Goal: Task Accomplishment & Management: Complete application form

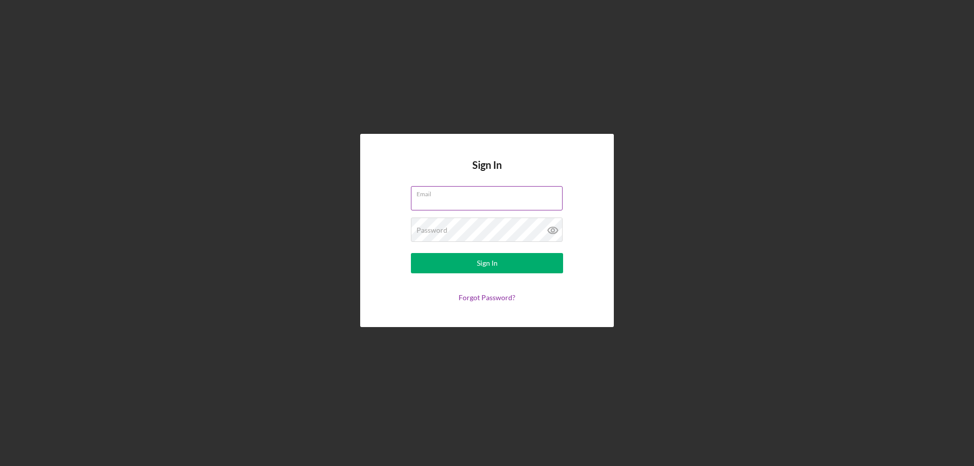
click at [433, 195] on label "Email" at bounding box center [490, 192] width 146 height 11
click at [433, 195] on input "Email" at bounding box center [487, 198] width 152 height 24
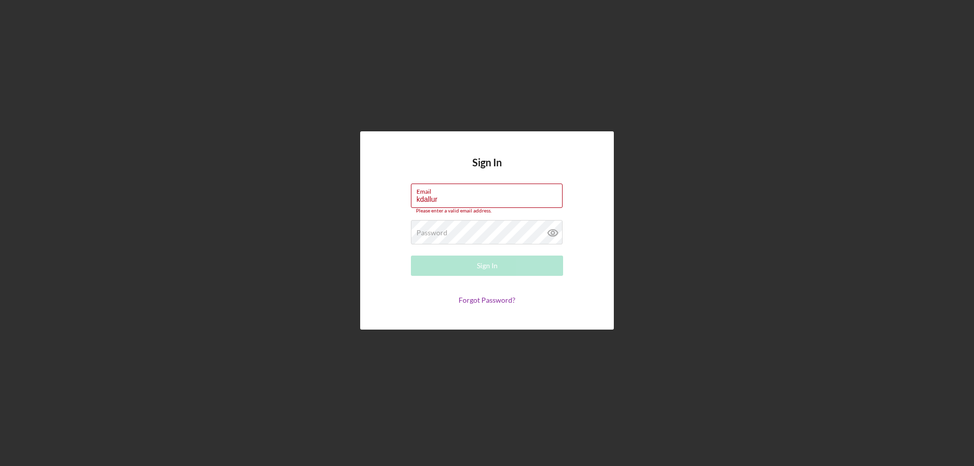
type input "[EMAIL_ADDRESS][DOMAIN_NAME]"
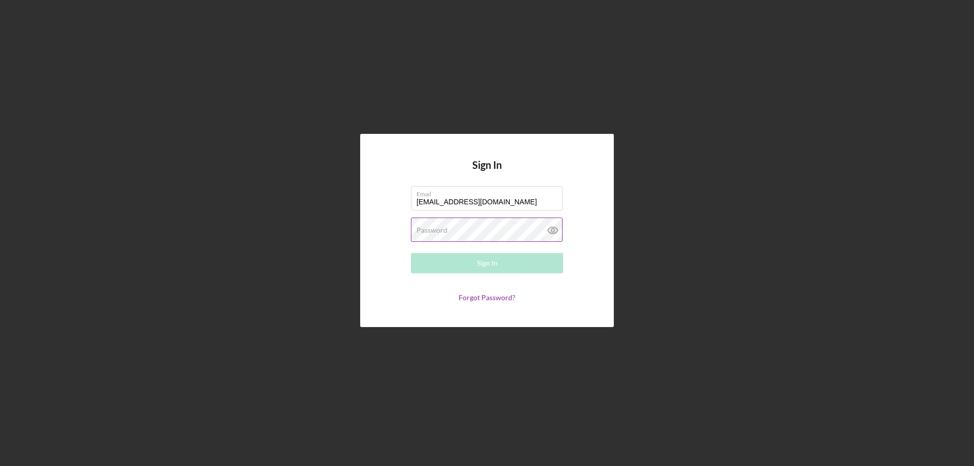
click at [428, 230] on label "Password" at bounding box center [432, 230] width 31 height 8
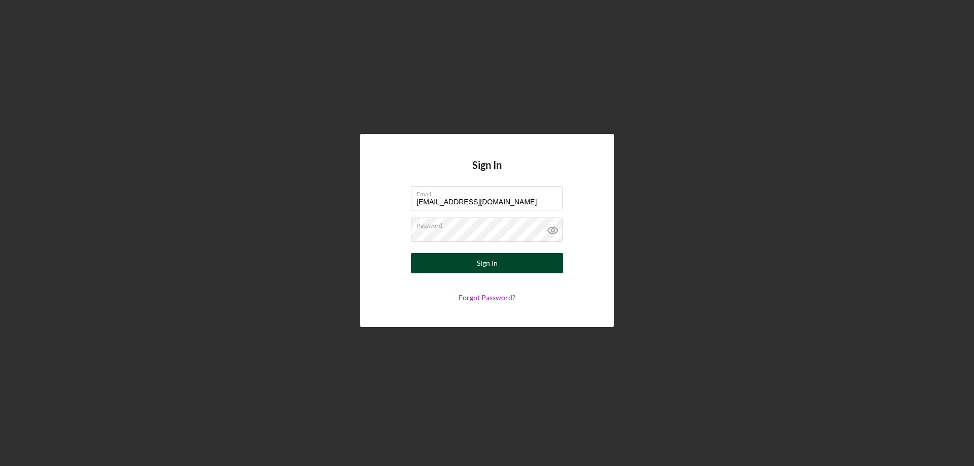
click at [502, 265] on button "Sign In" at bounding box center [487, 263] width 152 height 20
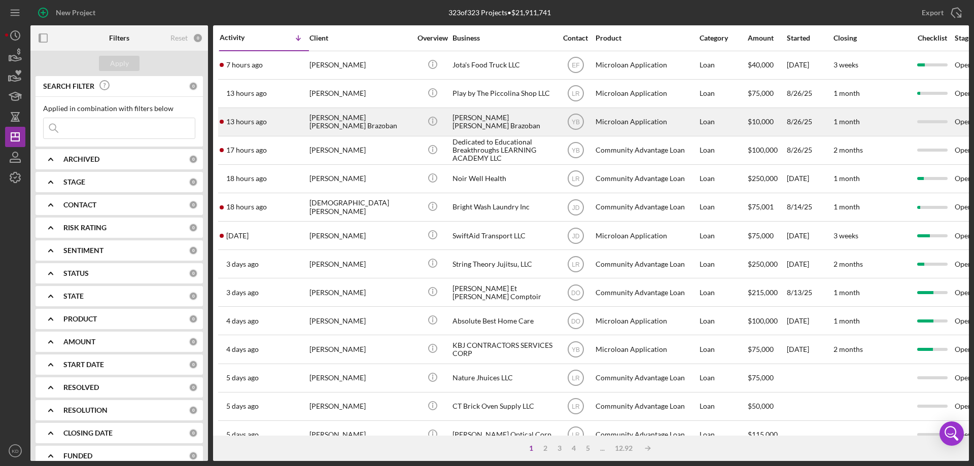
click at [477, 110] on div "[PERSON_NAME] [PERSON_NAME] Brazoban" at bounding box center [504, 122] width 102 height 27
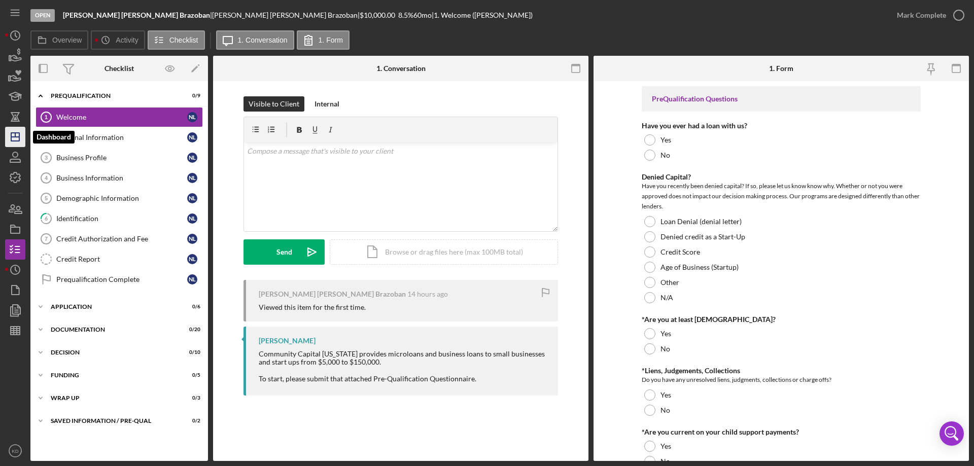
click at [18, 136] on icon "Icon/Dashboard" at bounding box center [15, 136] width 25 height 25
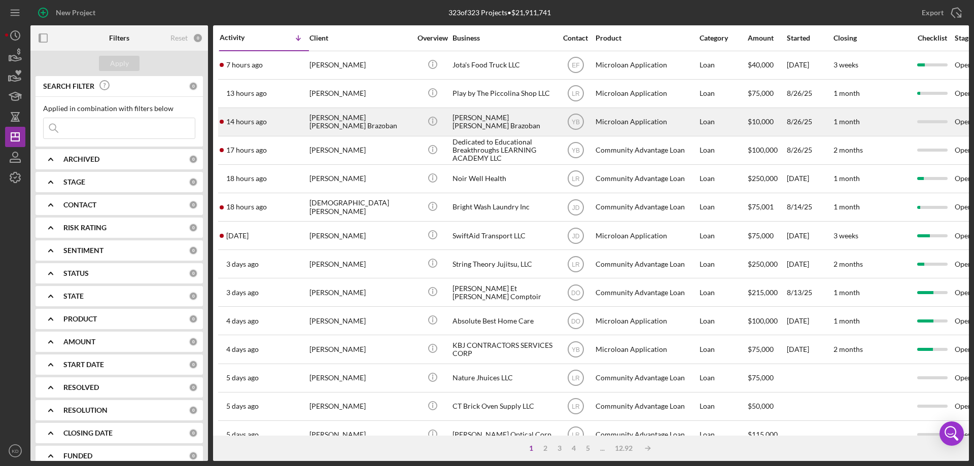
click at [350, 123] on div "[PERSON_NAME] [PERSON_NAME] Brazoban" at bounding box center [361, 122] width 102 height 27
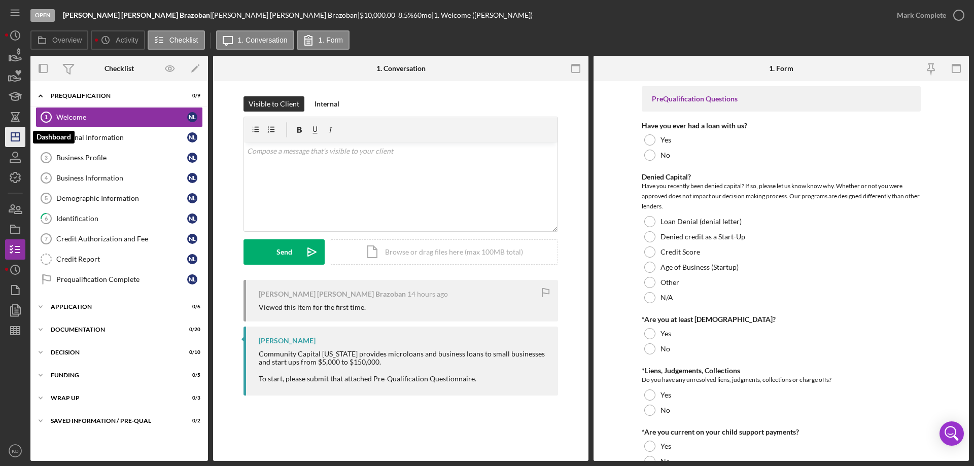
click at [21, 137] on icon "Icon/Dashboard" at bounding box center [15, 136] width 25 height 25
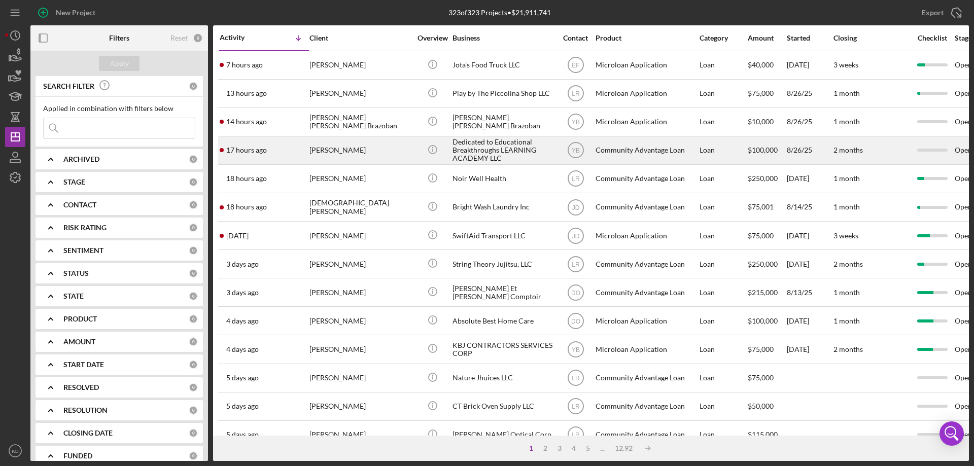
click at [314, 150] on div "[PERSON_NAME]" at bounding box center [361, 150] width 102 height 27
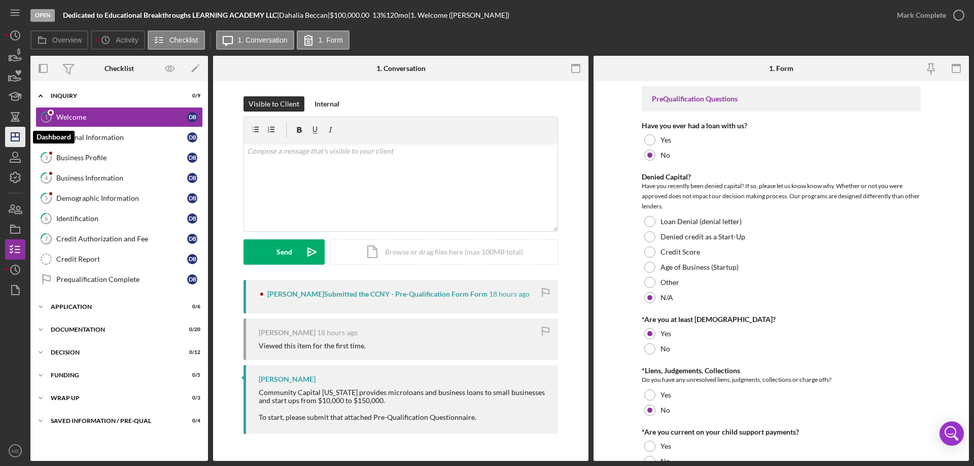
click at [19, 137] on line "button" at bounding box center [15, 137] width 8 height 0
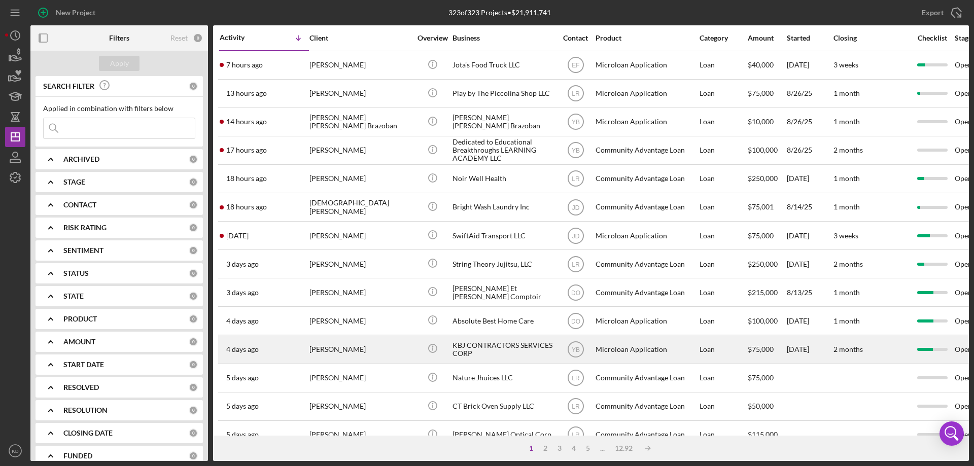
click at [489, 341] on div "KBJ CONTRACTORS SERVICES CORP" at bounding box center [504, 349] width 102 height 27
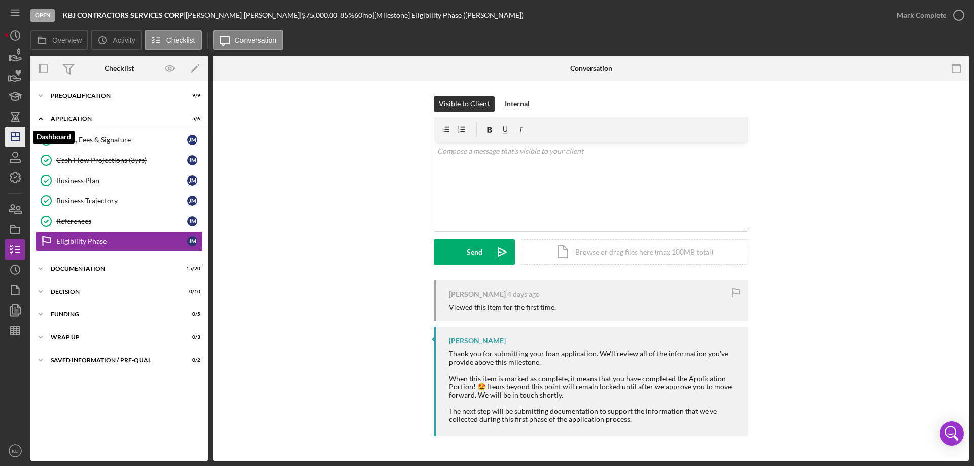
click at [13, 131] on icon "Icon/Dashboard" at bounding box center [15, 136] width 25 height 25
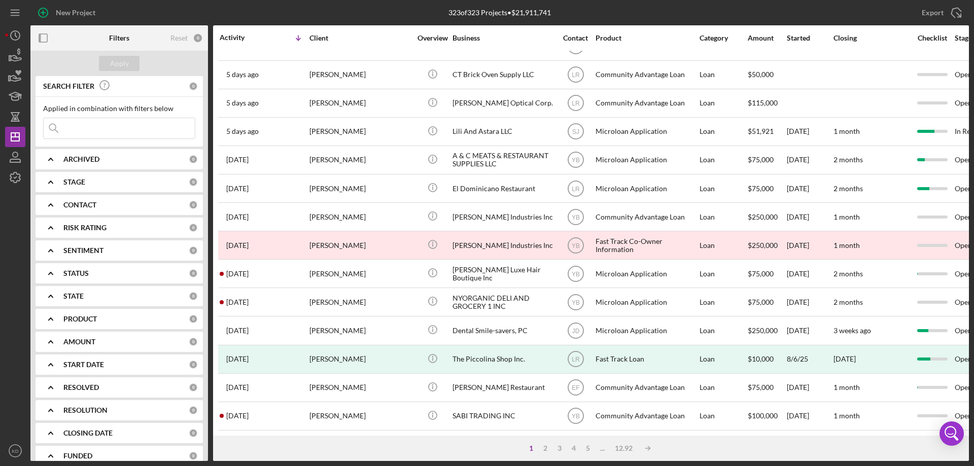
scroll to position [340, 0]
click at [544, 447] on div "2" at bounding box center [546, 449] width 14 height 8
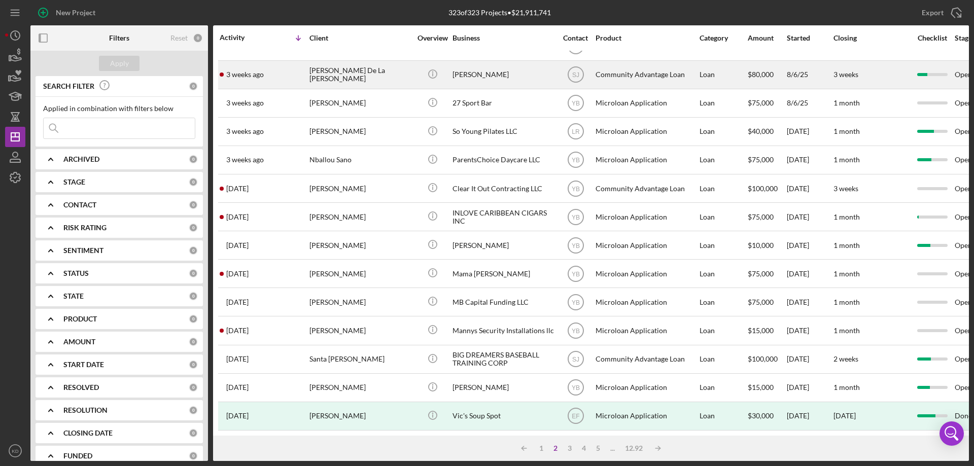
click at [340, 68] on div "[PERSON_NAME] De La [PERSON_NAME]" at bounding box center [361, 74] width 102 height 27
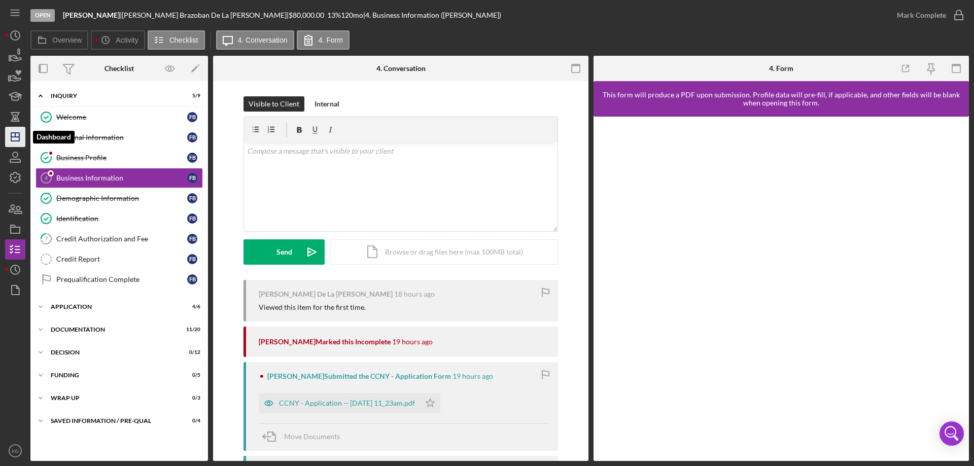
click at [21, 132] on icon "Icon/Dashboard" at bounding box center [15, 136] width 25 height 25
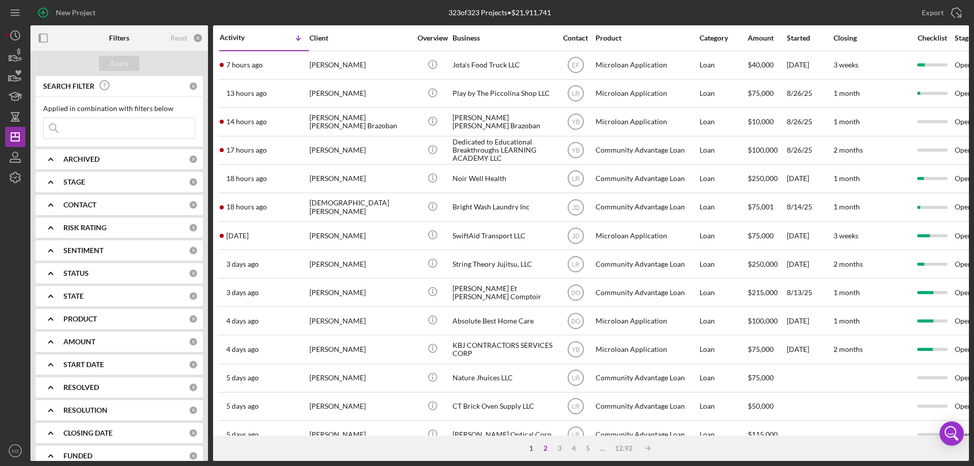
click at [544, 448] on div "2" at bounding box center [546, 449] width 14 height 8
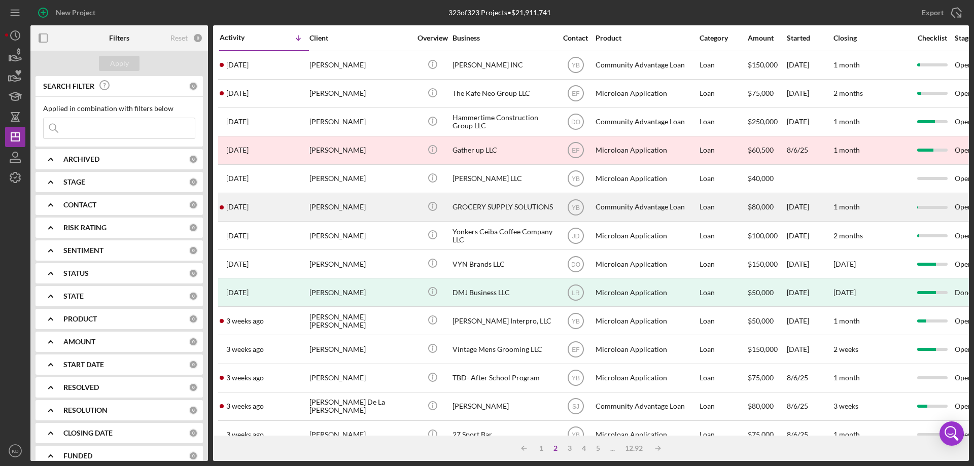
click at [483, 205] on div "GROCERY SUPPLY SOLUTIONS" at bounding box center [504, 207] width 102 height 27
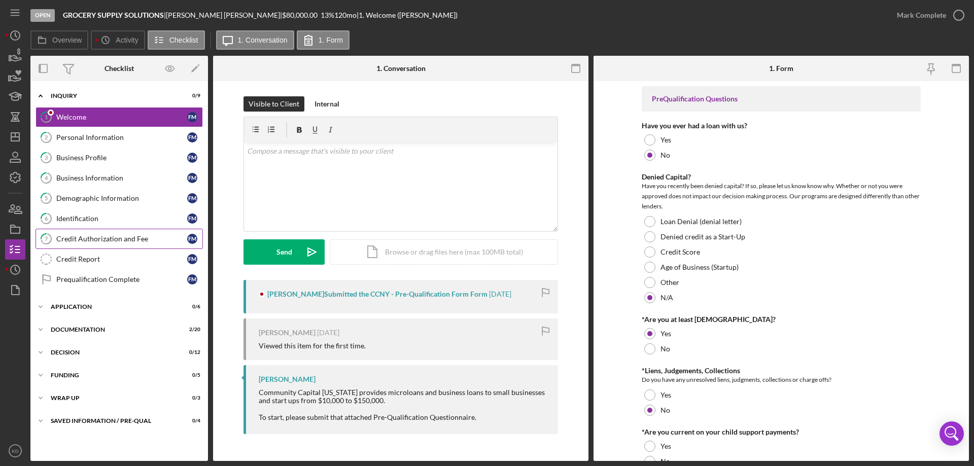
click at [75, 237] on div "Credit Authorization and Fee" at bounding box center [121, 239] width 131 height 8
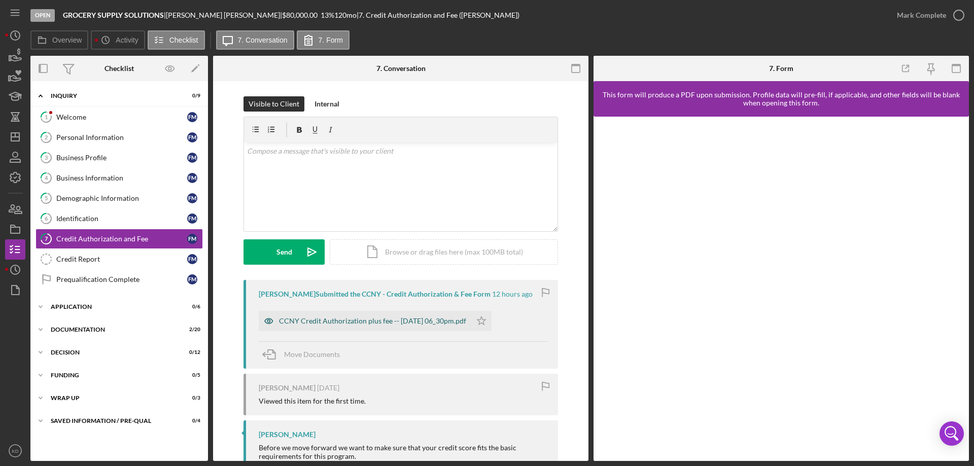
click at [436, 323] on div "CCNY Credit Authorization plus fee -- [DATE] 06_30pm.pdf" at bounding box center [372, 321] width 187 height 8
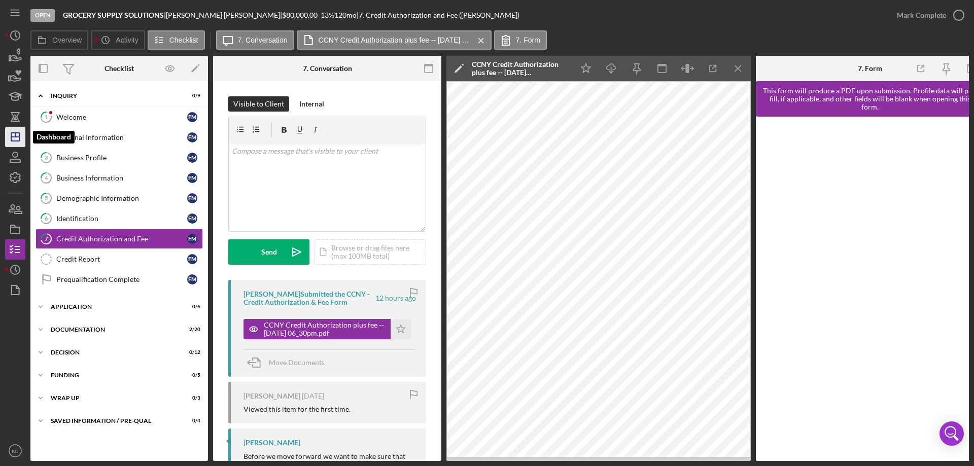
click at [16, 137] on line "button" at bounding box center [15, 137] width 8 height 0
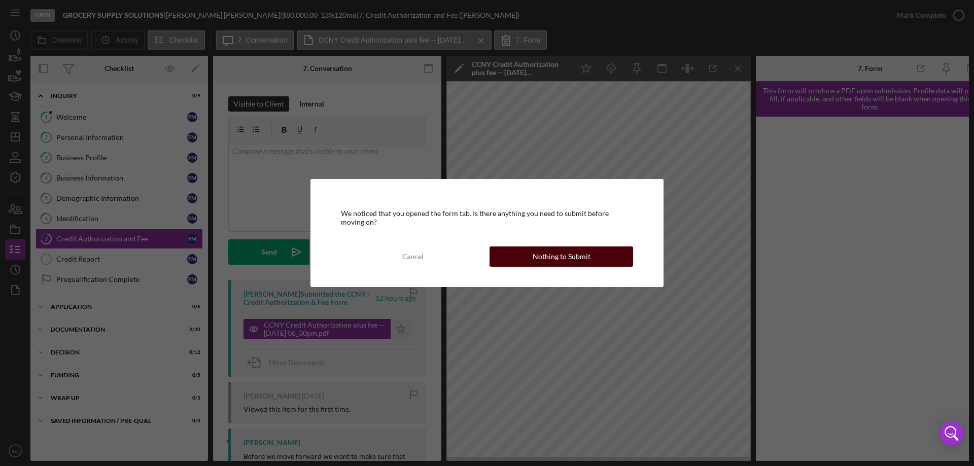
click at [567, 256] on div "Nothing to Submit" at bounding box center [562, 257] width 58 height 20
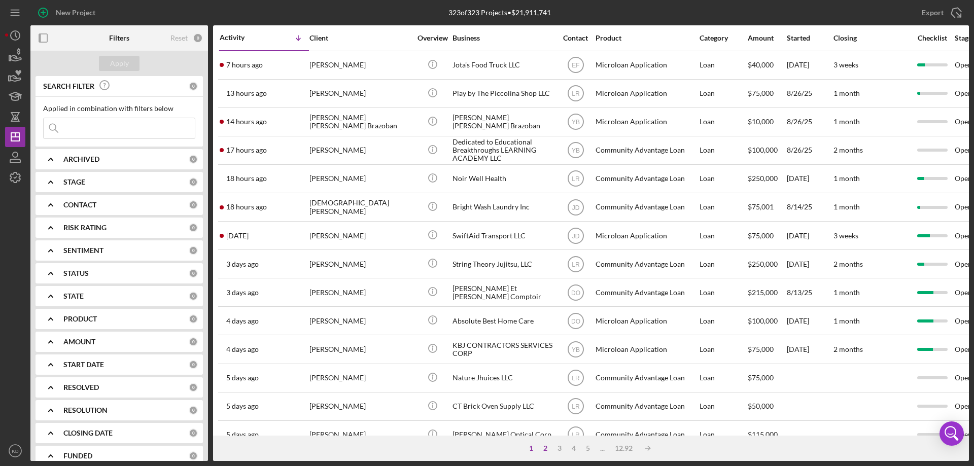
click at [545, 448] on div "2" at bounding box center [546, 449] width 14 height 8
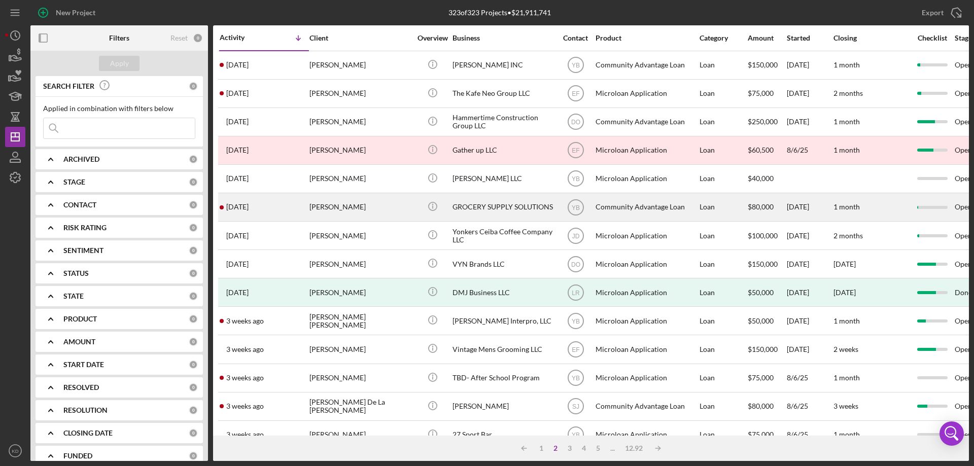
click at [493, 201] on div "GROCERY SUPPLY SOLUTIONS" at bounding box center [504, 207] width 102 height 27
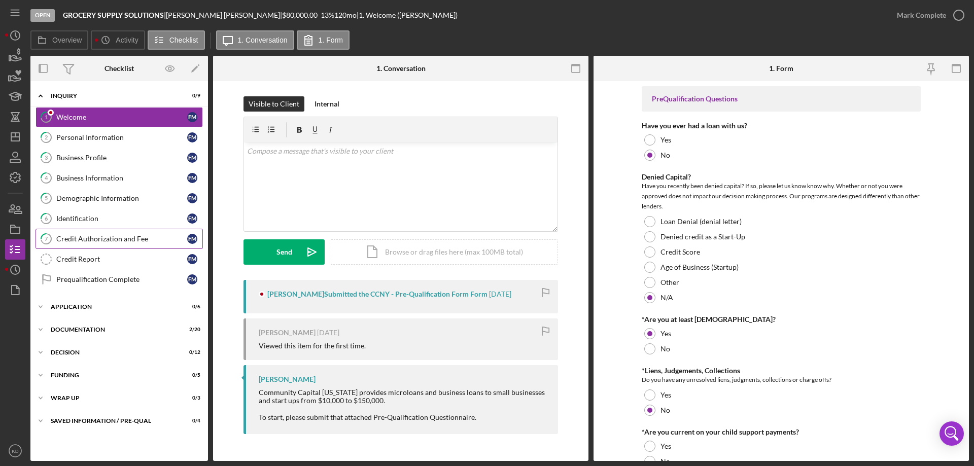
click at [81, 238] on div "Credit Authorization and Fee" at bounding box center [121, 239] width 131 height 8
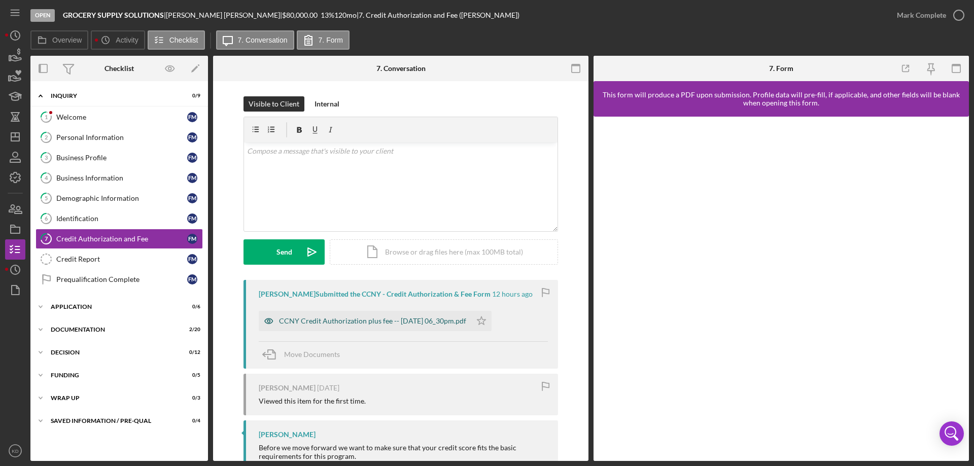
click at [431, 318] on div "CCNY Credit Authorization plus fee -- [DATE] 06_30pm.pdf" at bounding box center [372, 321] width 187 height 8
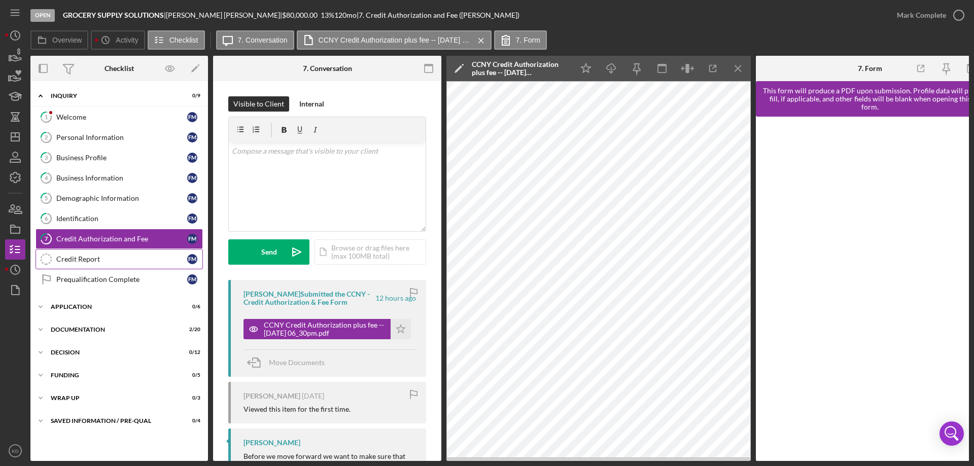
click at [73, 257] on div "Credit Report" at bounding box center [121, 259] width 131 height 8
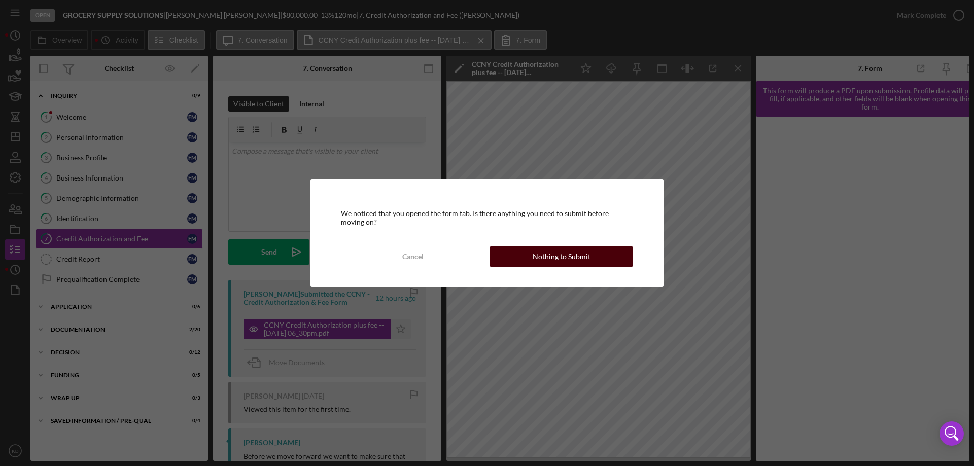
click at [564, 258] on div "Nothing to Submit" at bounding box center [562, 257] width 58 height 20
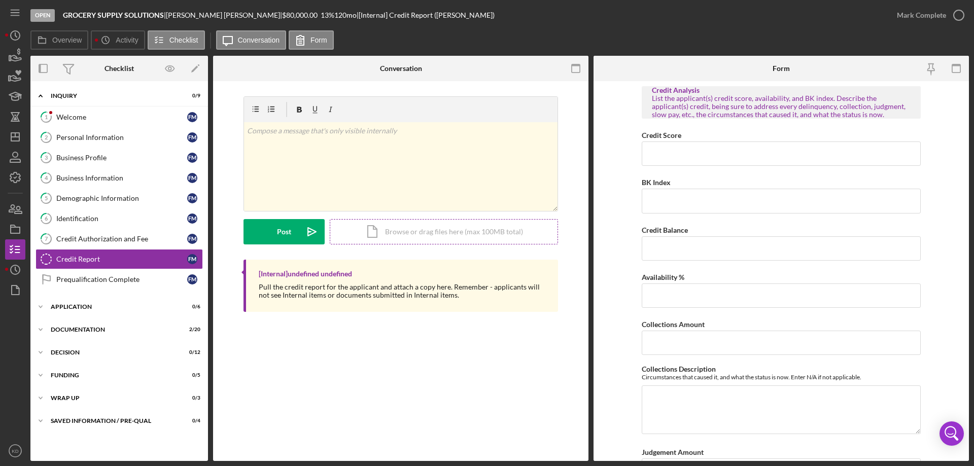
click at [407, 237] on div "Icon/Document Browse or drag files here (max 100MB total) Tap to choose files o…" at bounding box center [444, 231] width 228 height 25
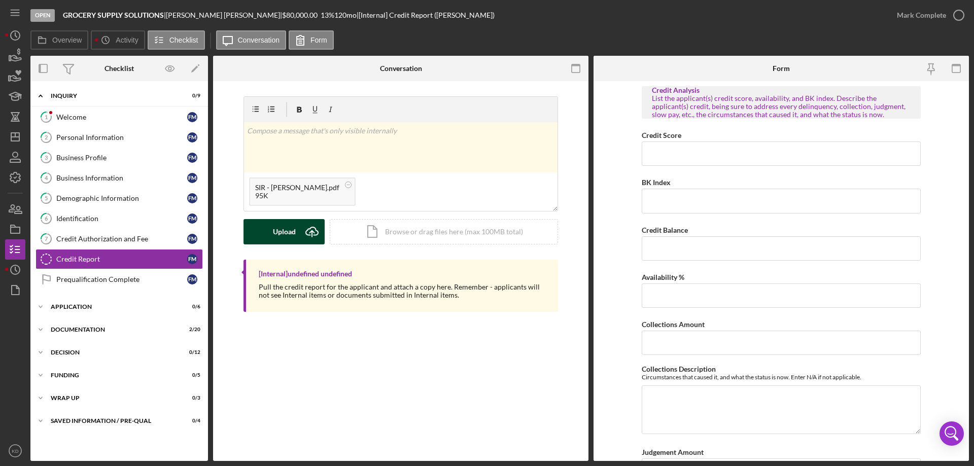
click at [284, 230] on div "Upload" at bounding box center [284, 231] width 23 height 25
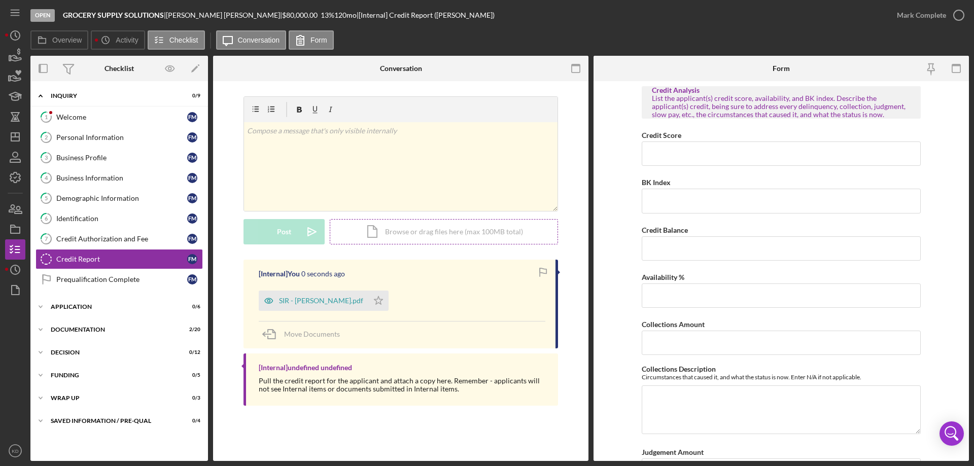
click at [415, 229] on div "Icon/Document Browse or drag files here (max 100MB total) Tap to choose files o…" at bounding box center [444, 231] width 228 height 25
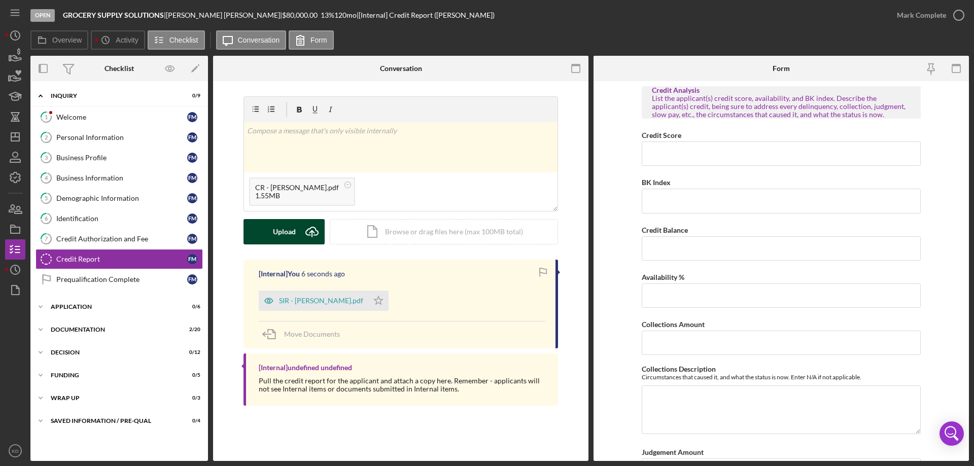
click at [282, 232] on div "Upload" at bounding box center [284, 231] width 23 height 25
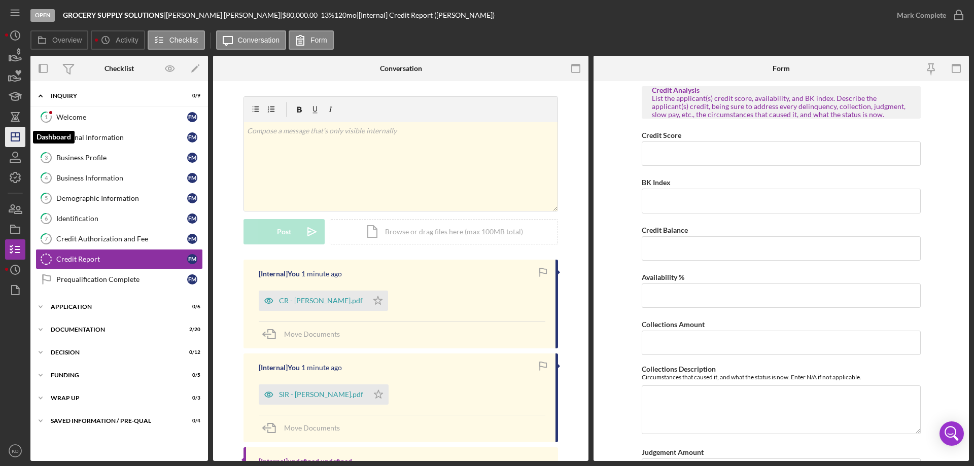
click at [14, 136] on icon "Icon/Dashboard" at bounding box center [15, 136] width 25 height 25
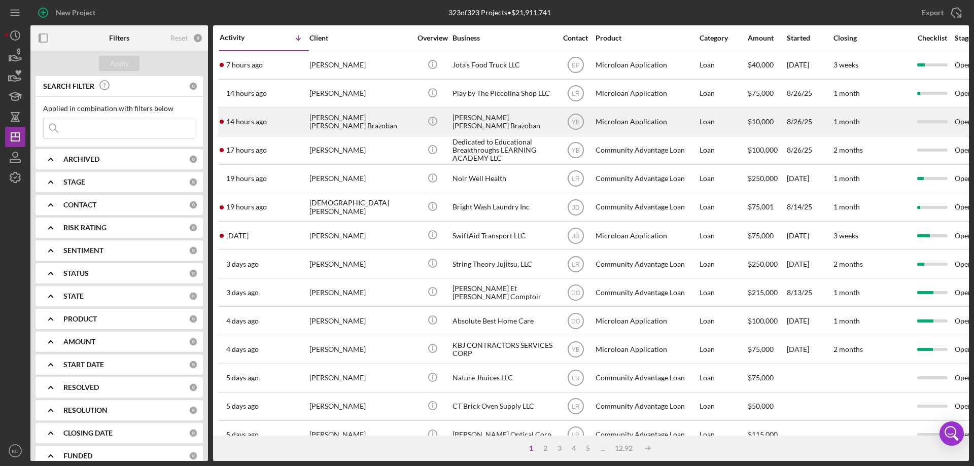
click at [330, 116] on div "[PERSON_NAME] [PERSON_NAME] Brazoban" at bounding box center [361, 122] width 102 height 27
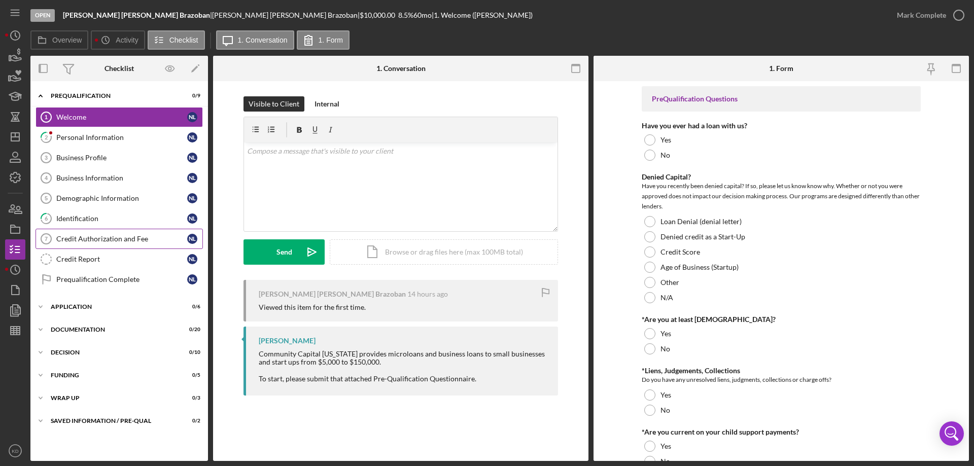
click at [103, 238] on div "Credit Authorization and Fee" at bounding box center [121, 239] width 131 height 8
